Goal: Task Accomplishment & Management: Complete application form

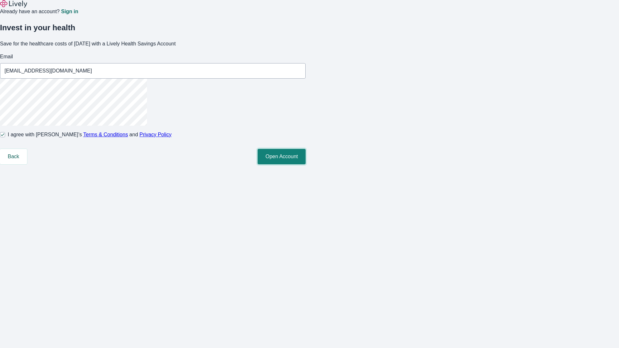
click at [305, 164] on button "Open Account" at bounding box center [281, 156] width 48 height 15
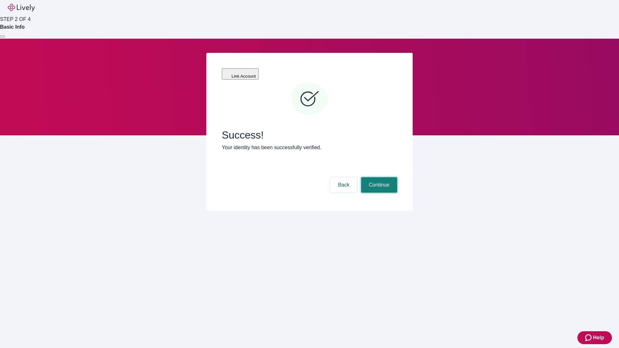
click at [378, 177] on button "Continue" at bounding box center [379, 184] width 36 height 15
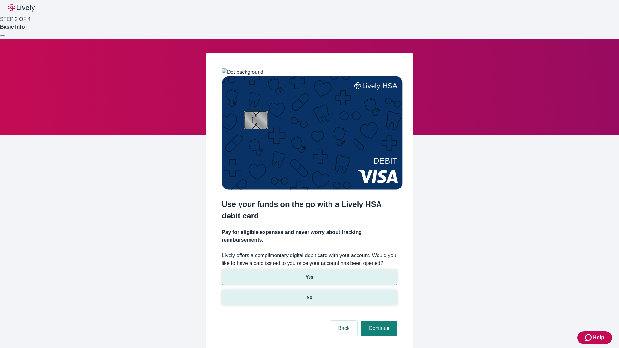
click at [309, 294] on p "No" at bounding box center [309, 297] width 6 height 7
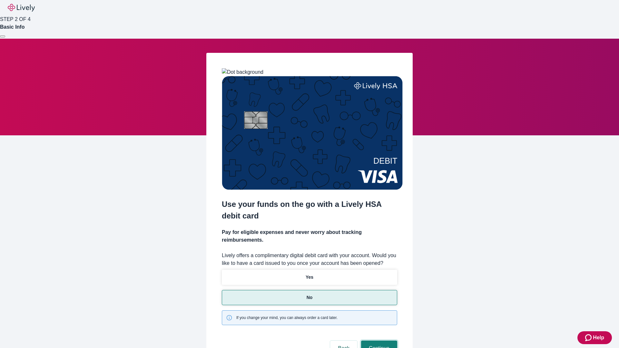
click at [378, 341] on button "Continue" at bounding box center [379, 348] width 36 height 15
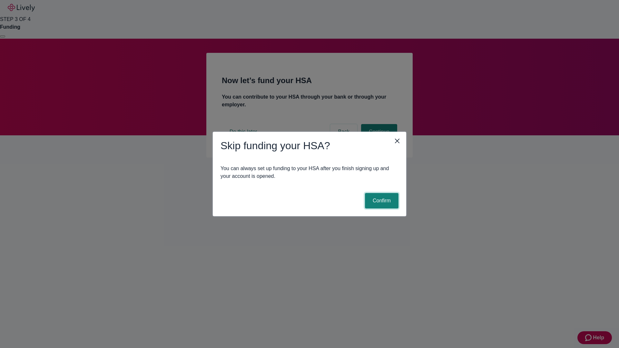
click at [380, 201] on button "Confirm" at bounding box center [382, 200] width 34 height 15
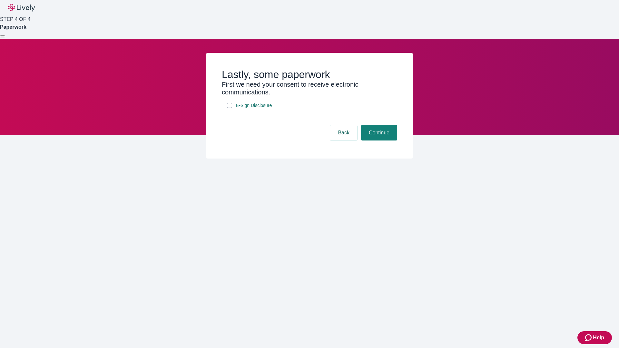
click at [229, 108] on input "E-Sign Disclosure" at bounding box center [229, 105] width 5 height 5
checkbox input "true"
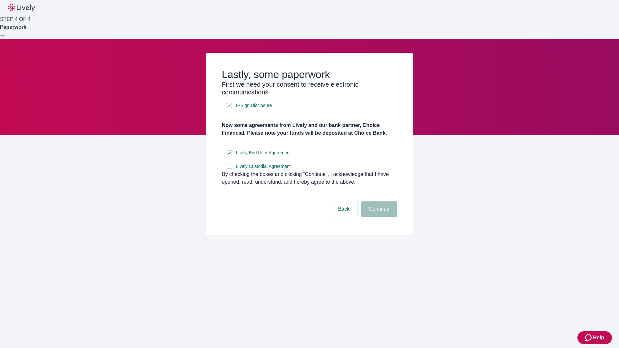
click at [229, 169] on input "Lively Custodial Agreement" at bounding box center [229, 166] width 5 height 5
checkbox input "true"
click at [378, 217] on button "Continue" at bounding box center [379, 208] width 36 height 15
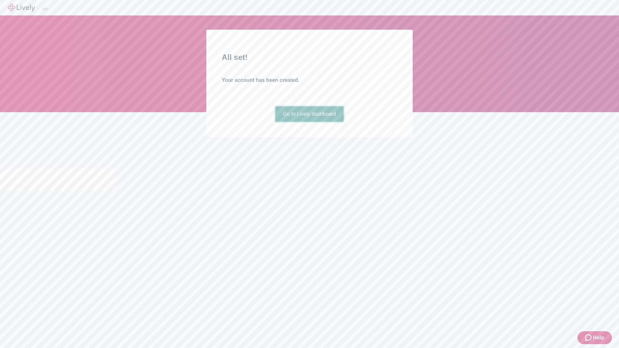
click at [309, 122] on link "Go to Lively dashboard" at bounding box center [309, 113] width 69 height 15
